Goal: Communication & Community: Ask a question

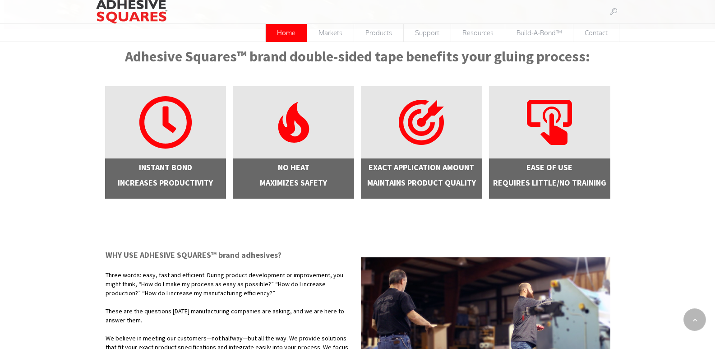
scroll to position [271, 0]
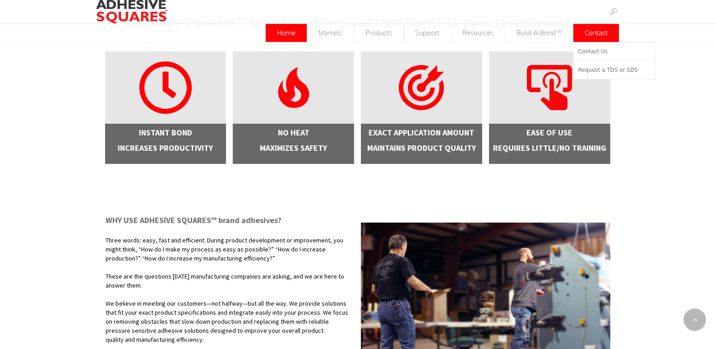
click at [598, 33] on span "Contact" at bounding box center [597, 33] width 46 height 18
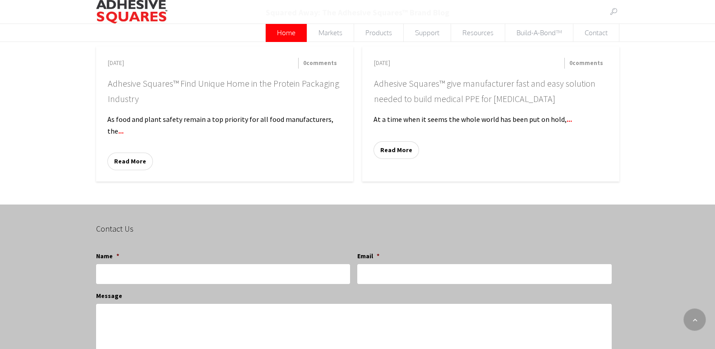
scroll to position [813, 0]
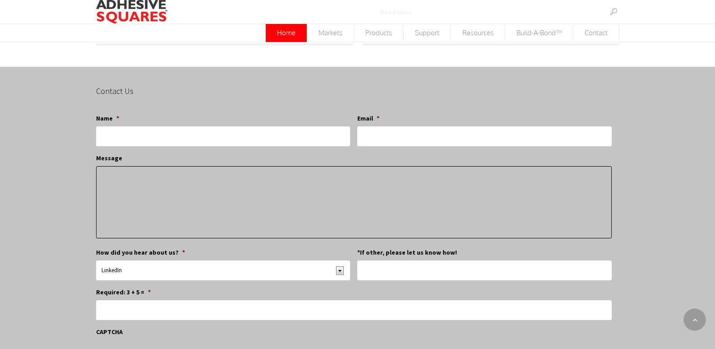
click at [199, 205] on textarea "Message" at bounding box center [354, 202] width 516 height 72
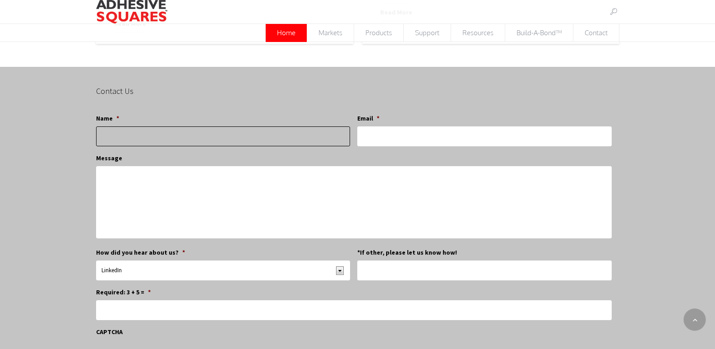
drag, startPoint x: 209, startPoint y: 139, endPoint x: 198, endPoint y: 157, distance: 21.2
click at [209, 139] on input "Name *" at bounding box center [223, 136] width 254 height 20
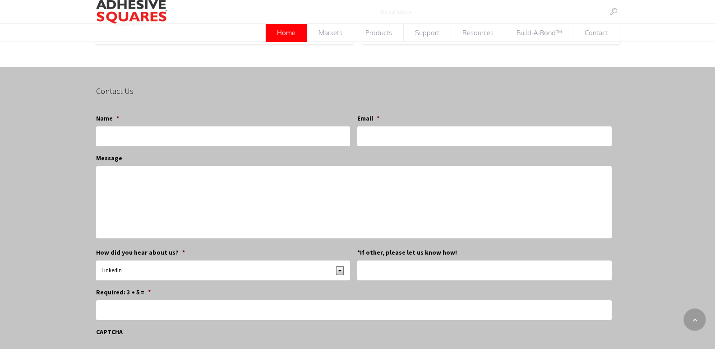
click at [198, 157] on li "Message" at bounding box center [357, 196] width 523 height 87
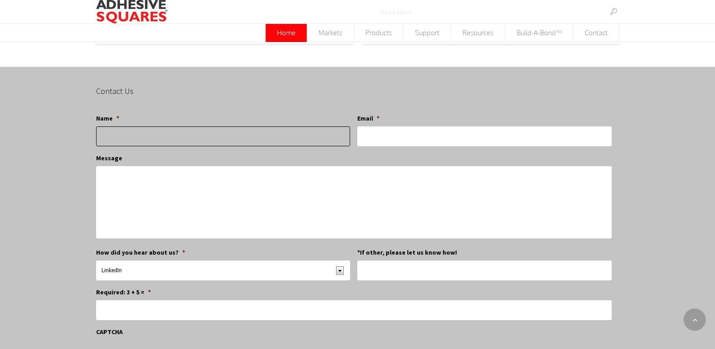
click at [200, 143] on input "Name *" at bounding box center [223, 136] width 254 height 20
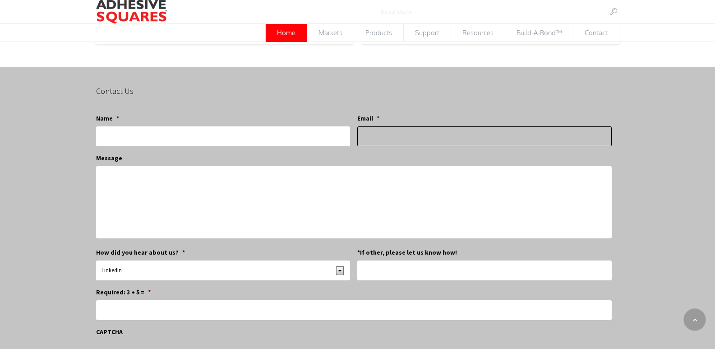
click at [414, 143] on input "Email *" at bounding box center [485, 136] width 254 height 20
type input "[PERSON_NAME][EMAIL_ADDRESS][DOMAIN_NAME]"
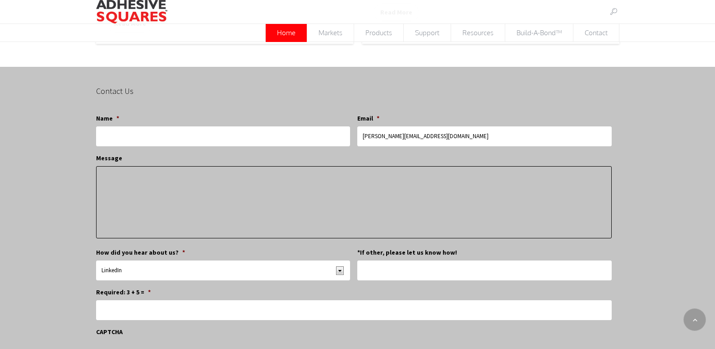
paste textarea "Hi, Do you know if your current cash flow supports your growth plans? We recent…"
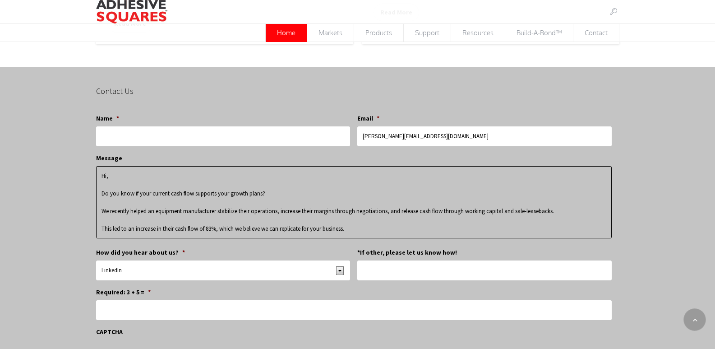
scroll to position [109, 0]
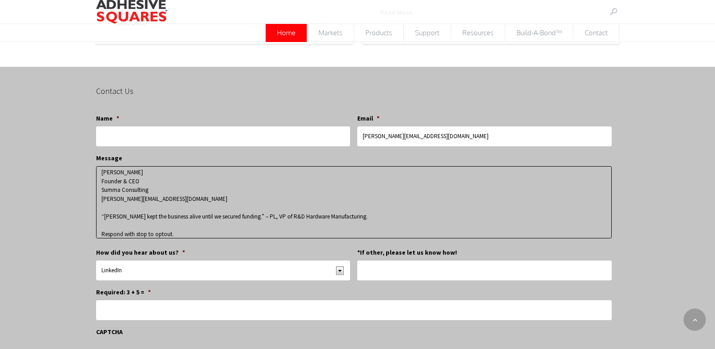
type textarea "Hi, Do you know if your current cash flow supports your growth plans? We recent…"
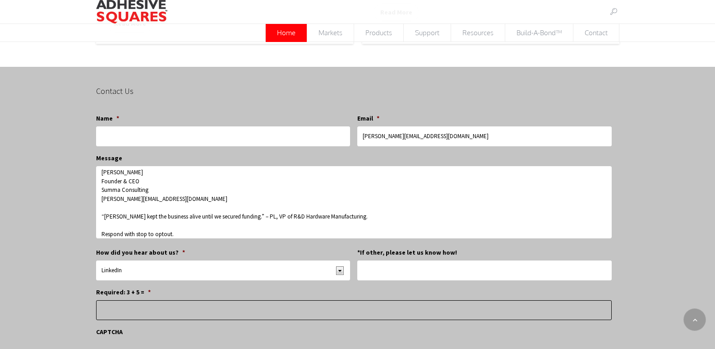
click at [138, 313] on input "Required: 3 + 5 = *" at bounding box center [354, 310] width 516 height 20
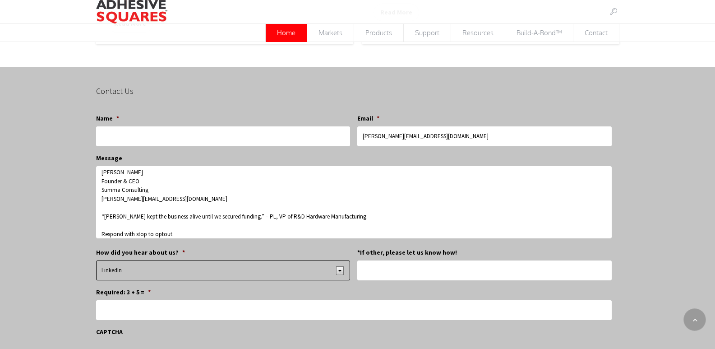
click at [156, 279] on select "LinkedIn Google Referral Other*" at bounding box center [223, 270] width 254 height 20
select select "Google"
click at [96, 260] on select "LinkedIn Google Referral Other*" at bounding box center [223, 270] width 254 height 20
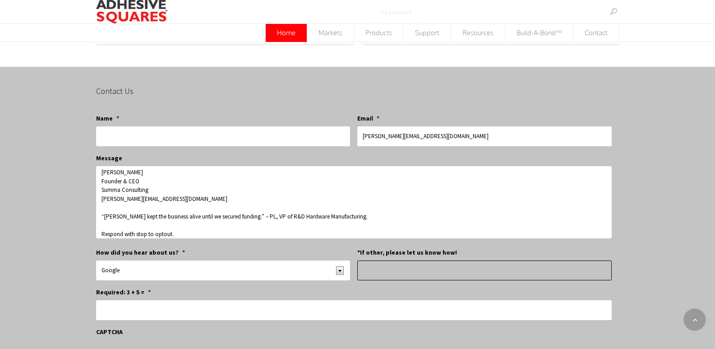
click at [427, 267] on input "*If other, please let us know how!" at bounding box center [485, 270] width 254 height 20
type input "-"
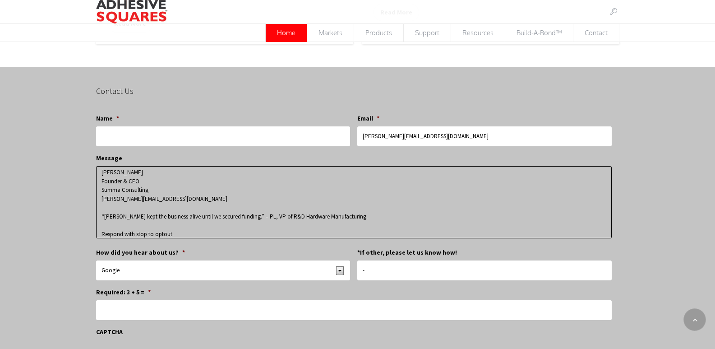
click at [149, 172] on textarea "Hi, Do you know if your current cash flow supports your growth plans? We recent…" at bounding box center [354, 202] width 516 height 72
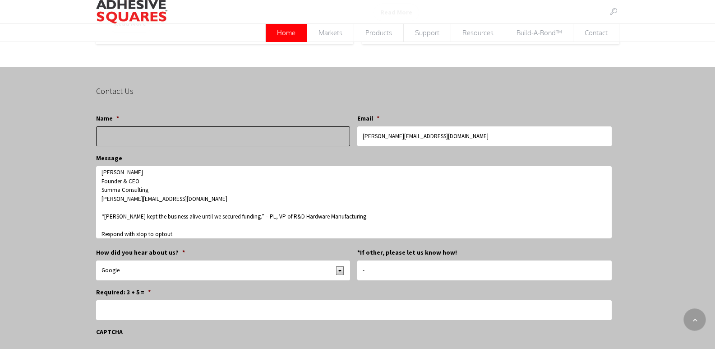
click at [171, 131] on input "Name *" at bounding box center [223, 136] width 254 height 20
paste input "[PERSON_NAME]"
type input "[PERSON_NAME]"
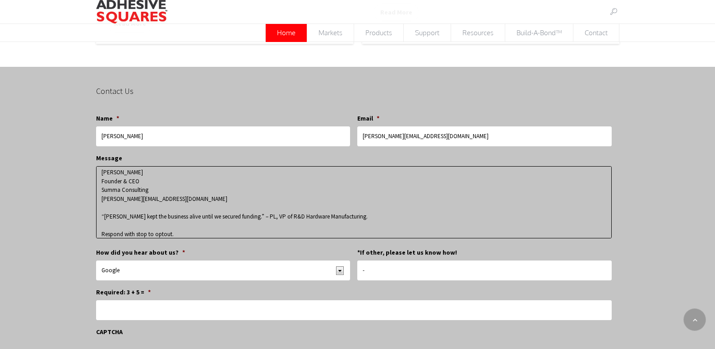
click at [155, 184] on textarea "Hi, Do you know if your current cash flow supports your growth plans? We recent…" at bounding box center [354, 202] width 516 height 72
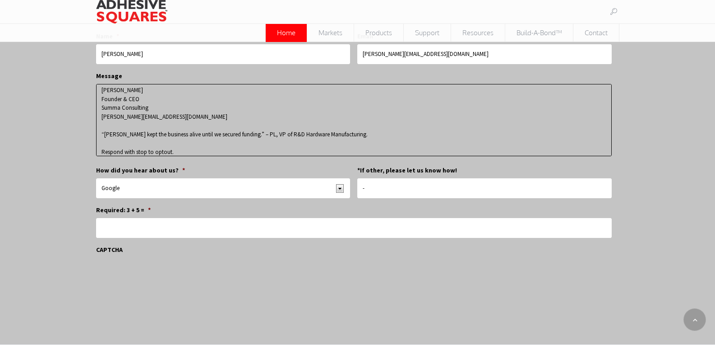
scroll to position [993, 0]
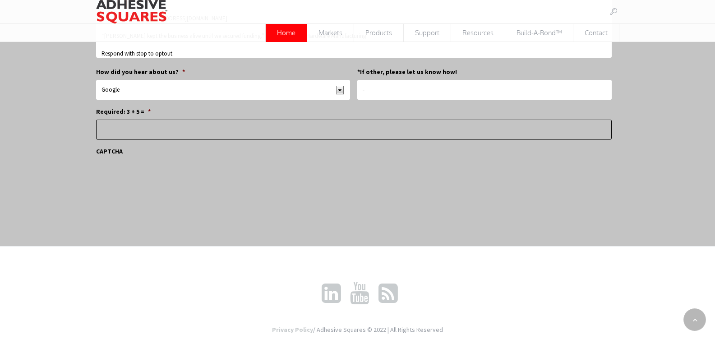
click at [165, 138] on input "Required: 3 + 5 = *" at bounding box center [354, 130] width 516 height 20
type input "8"
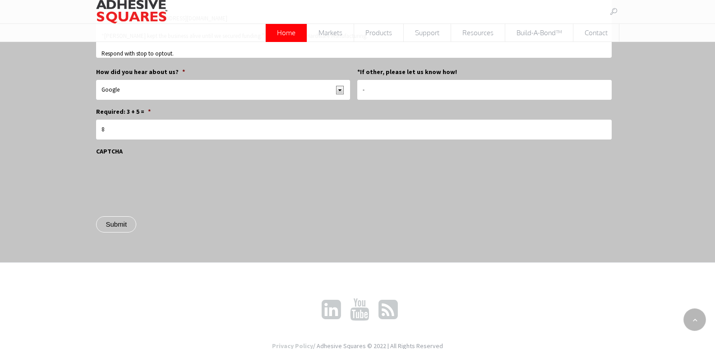
click at [137, 216] on div "Submit" at bounding box center [357, 223] width 523 height 28
click at [121, 228] on input "Submit" at bounding box center [116, 224] width 40 height 16
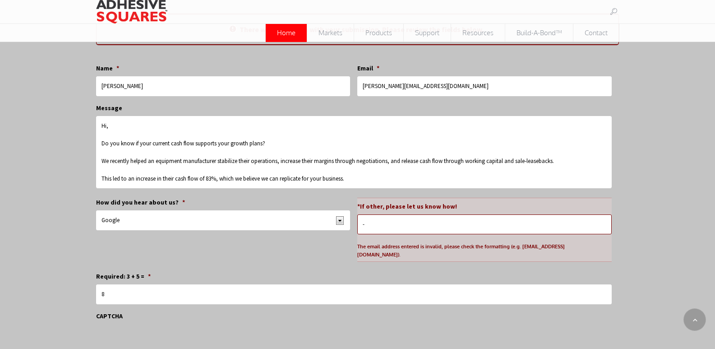
scroll to position [941, 0]
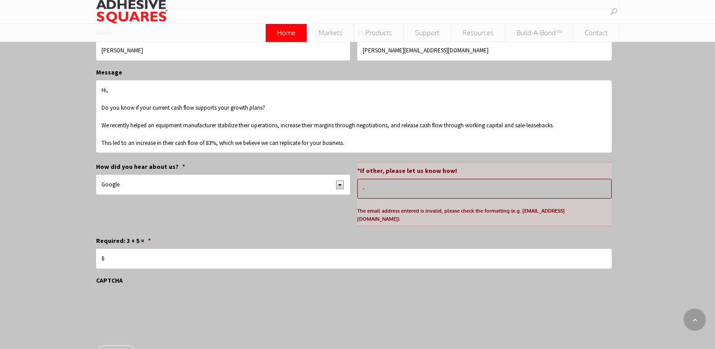
click at [407, 194] on input "-" at bounding box center [485, 189] width 254 height 20
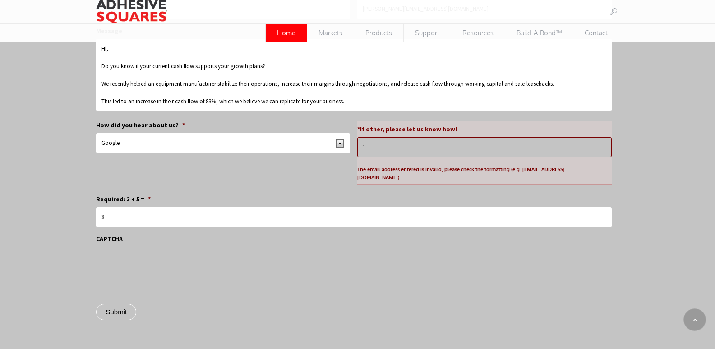
scroll to position [1031, 0]
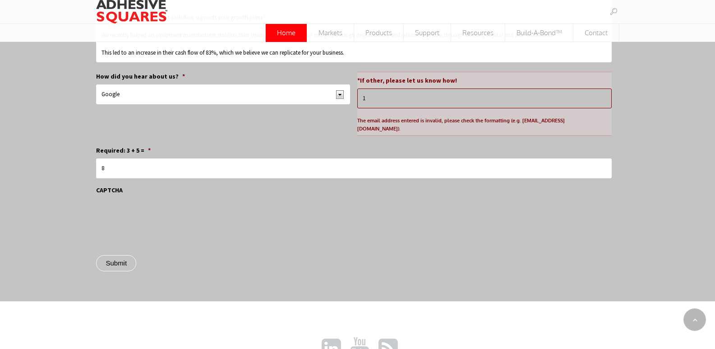
type input "1"
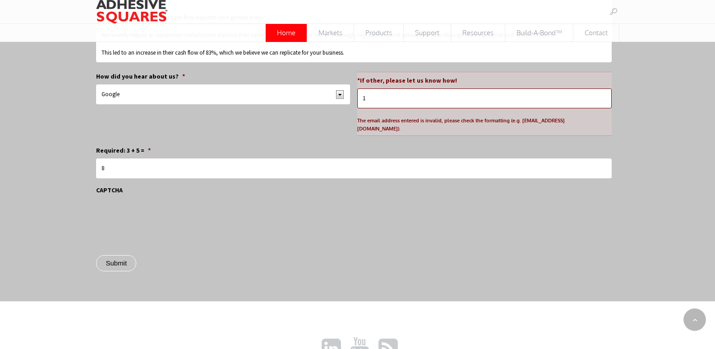
drag, startPoint x: 84, startPoint y: 208, endPoint x: 96, endPoint y: 208, distance: 12.2
click at [86, 208] on div "Contact Us There was a problem with your submission. Please review the fields b…" at bounding box center [357, 74] width 715 height 454
